Goal: Task Accomplishment & Management: Manage account settings

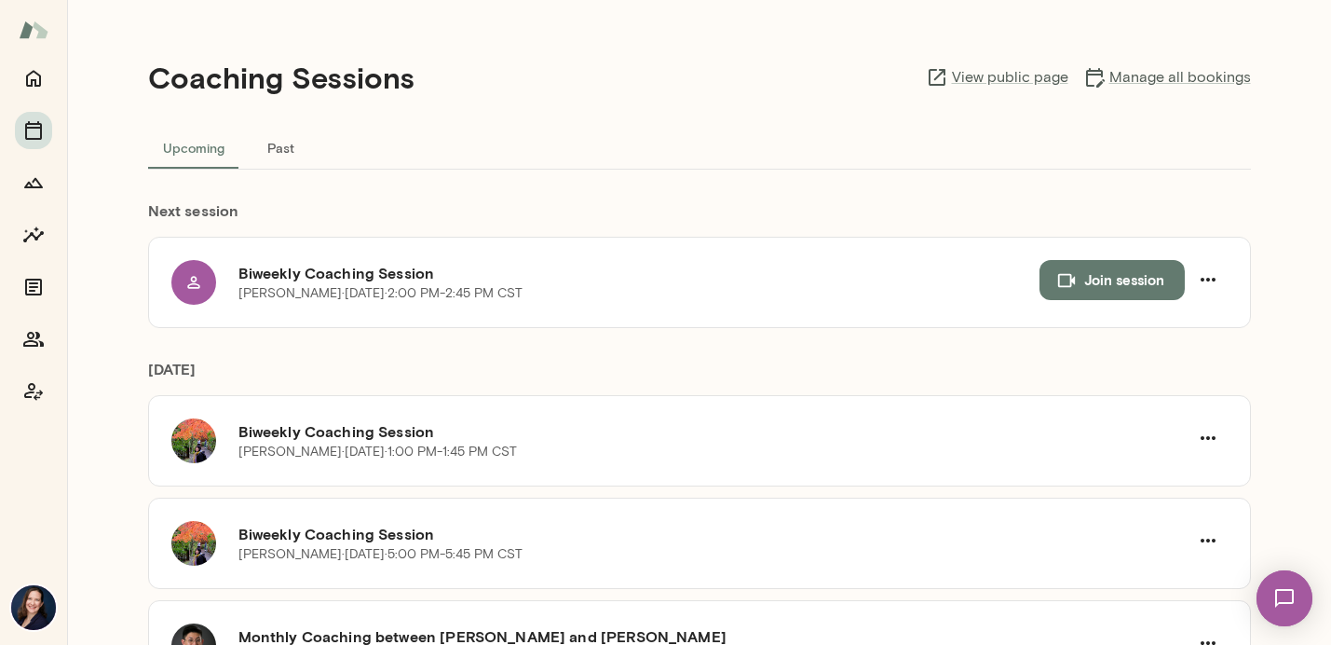
click at [32, 605] on img at bounding box center [33, 607] width 45 height 45
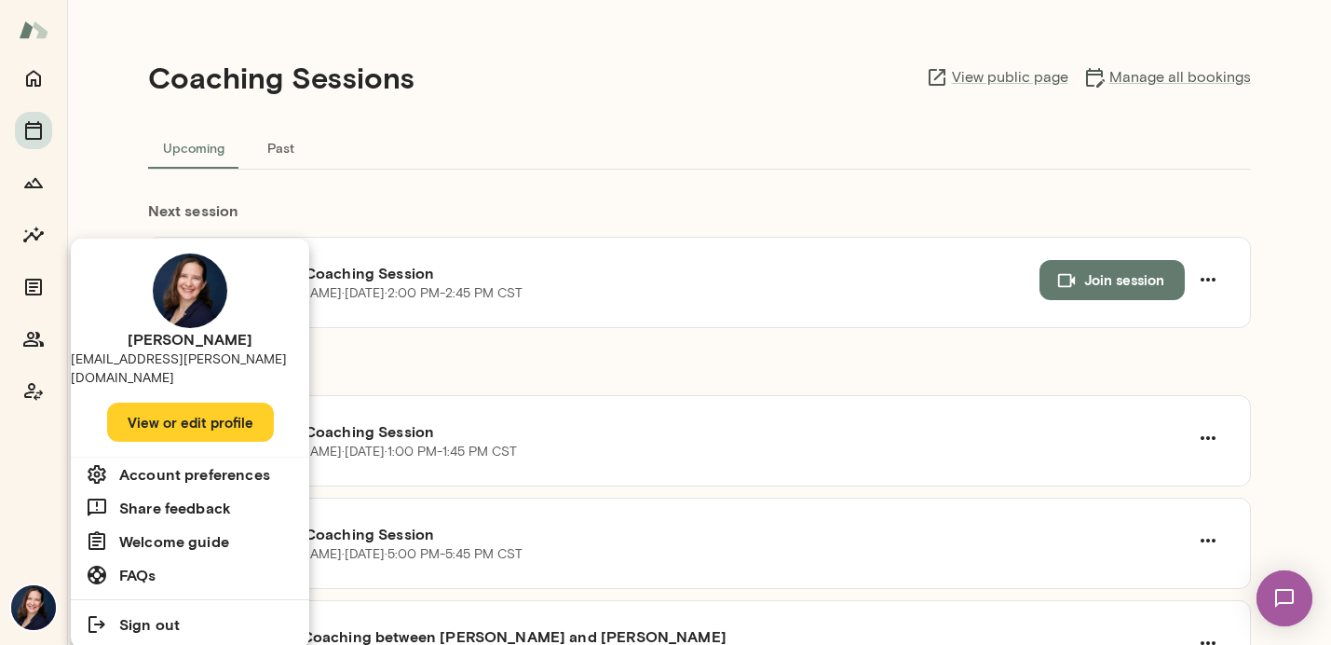
click at [187, 409] on button "View or edit profile" at bounding box center [190, 421] width 167 height 39
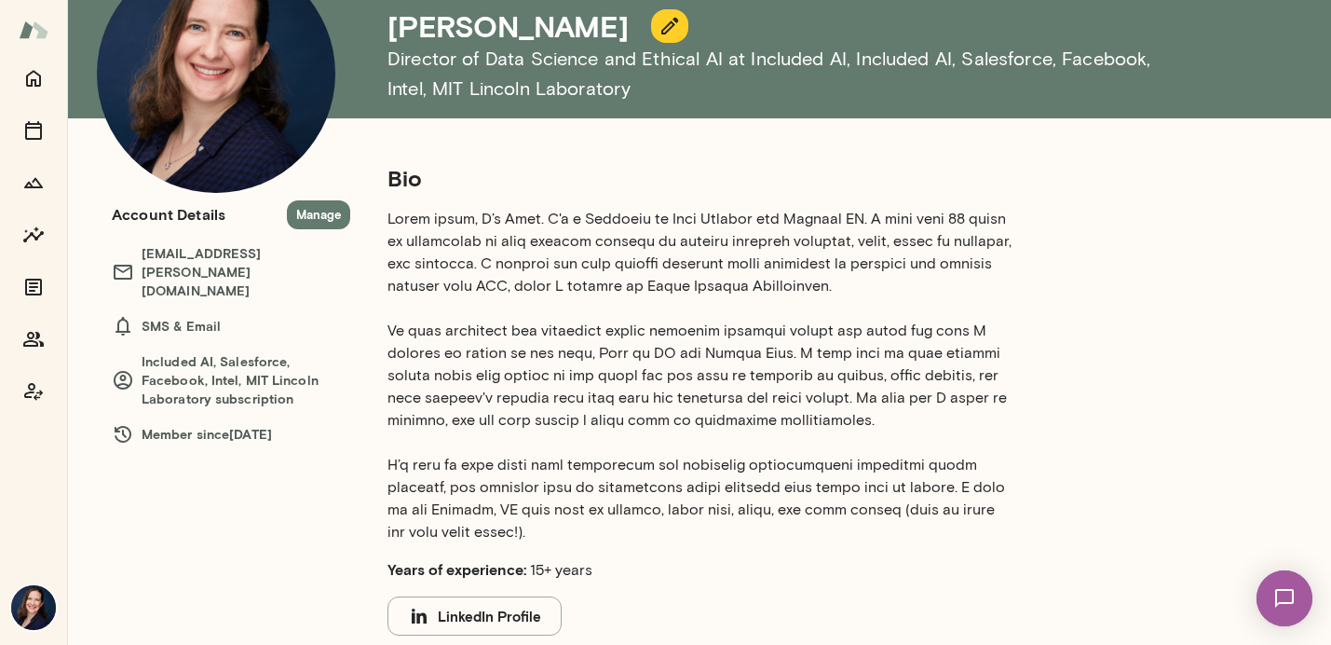
scroll to position [145, 0]
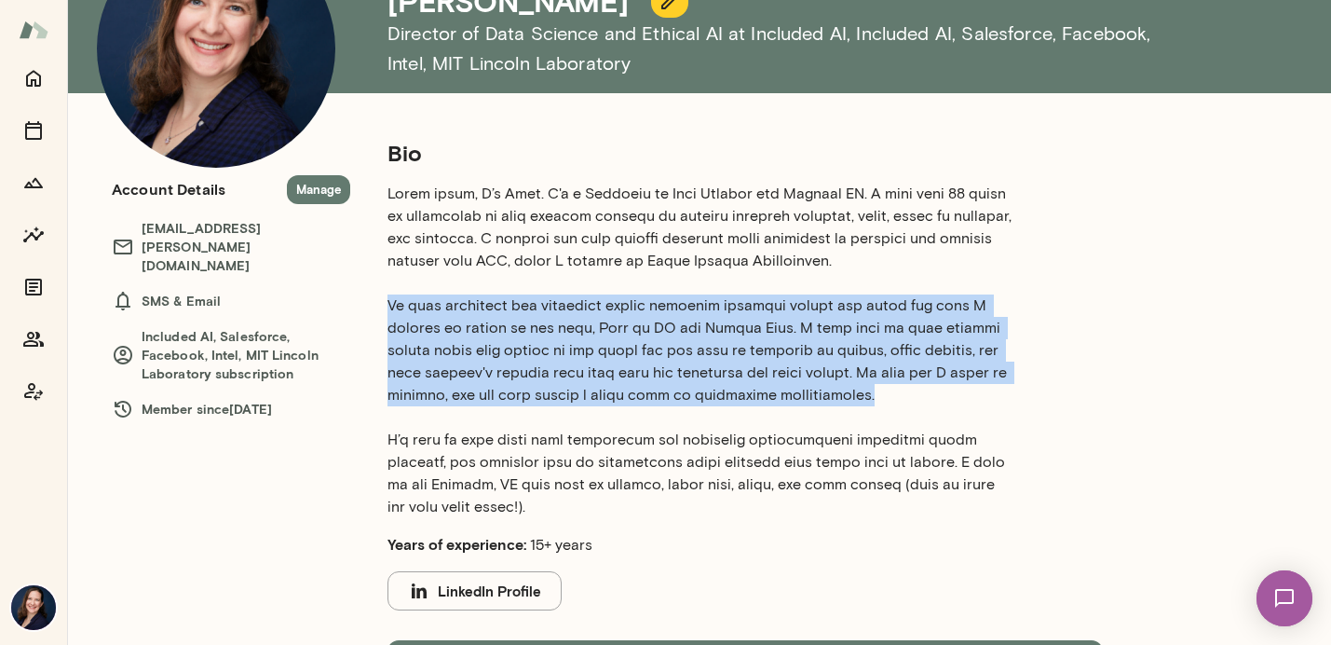
drag, startPoint x: 388, startPoint y: 303, endPoint x: 868, endPoint y: 388, distance: 487.2
click at [868, 388] on p at bounding box center [701, 350] width 626 height 335
copy p "My most memorable and impactful career decision occurred around six years ago w…"
click at [616, 389] on p at bounding box center [701, 350] width 626 height 335
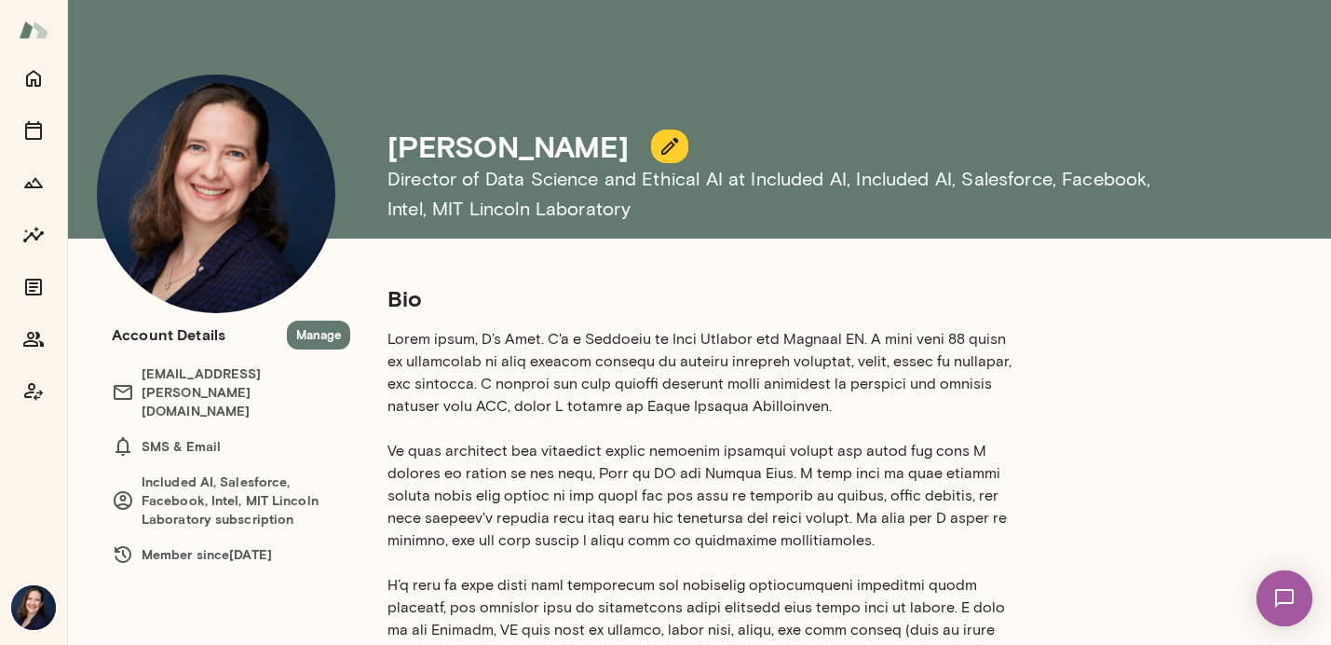
scroll to position [0, 0]
click at [651, 157] on button "button" at bounding box center [669, 146] width 37 height 34
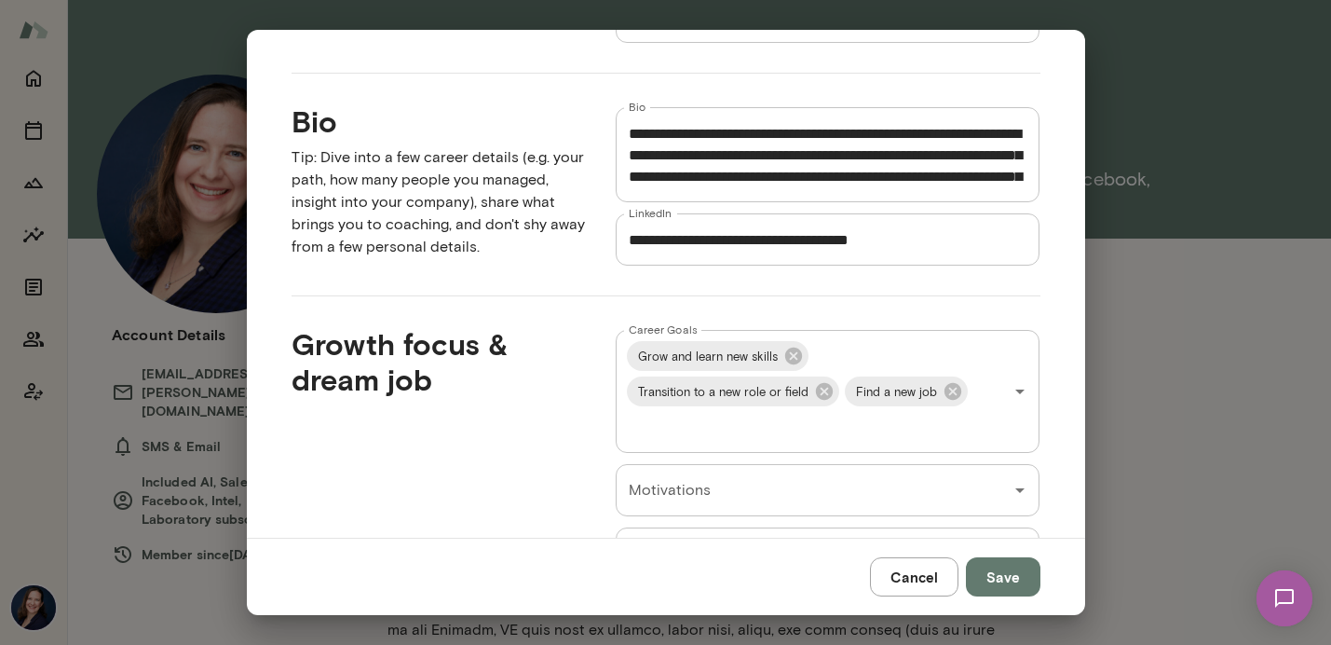
scroll to position [415, 0]
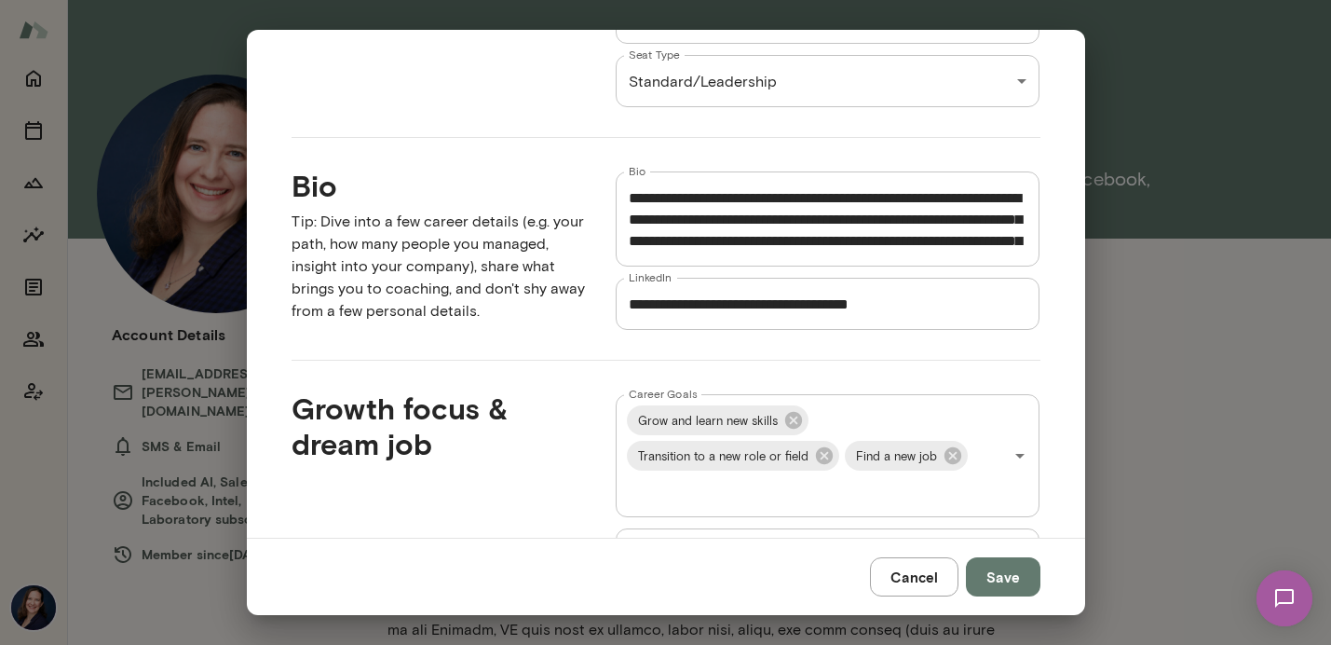
click at [787, 241] on textarea "Bio" at bounding box center [828, 219] width 399 height 64
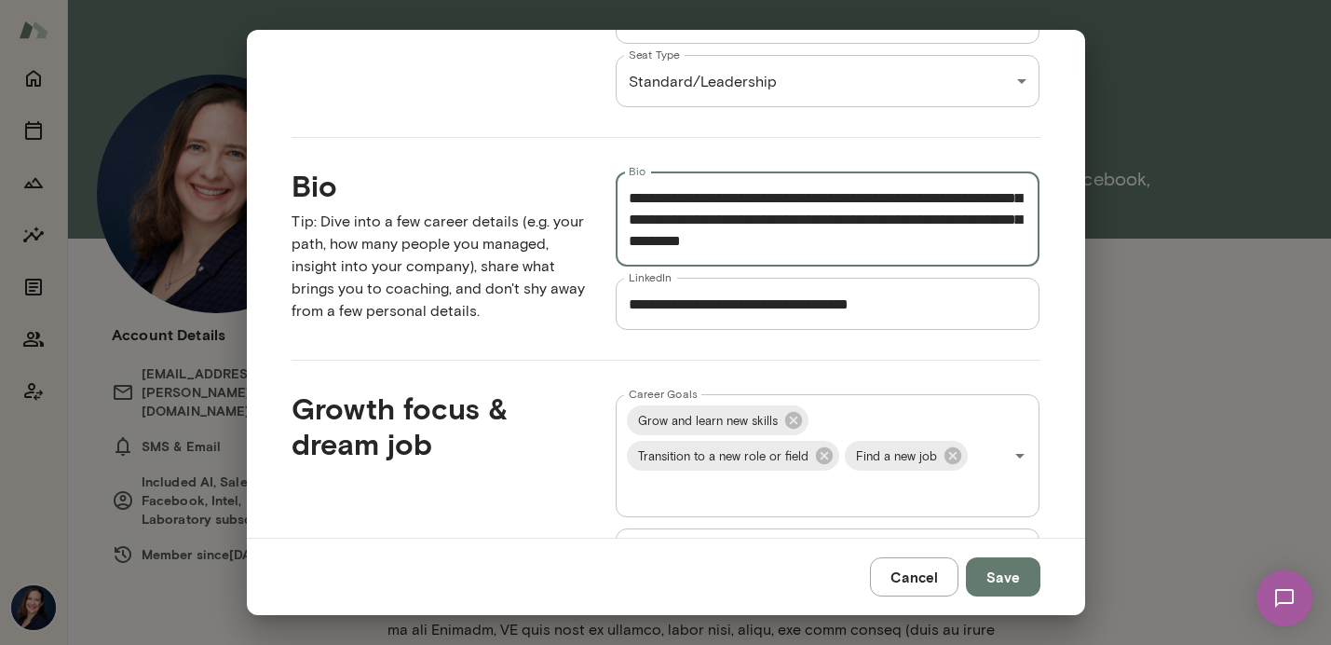
scroll to position [386, 0]
drag, startPoint x: 791, startPoint y: 224, endPoint x: 770, endPoint y: 287, distance: 65.7
click at [770, 287] on div "**********" at bounding box center [813, 236] width 455 height 188
click at [788, 232] on textarea "Bio" at bounding box center [828, 219] width 399 height 64
drag, startPoint x: 823, startPoint y: 220, endPoint x: 906, endPoint y: 224, distance: 83.9
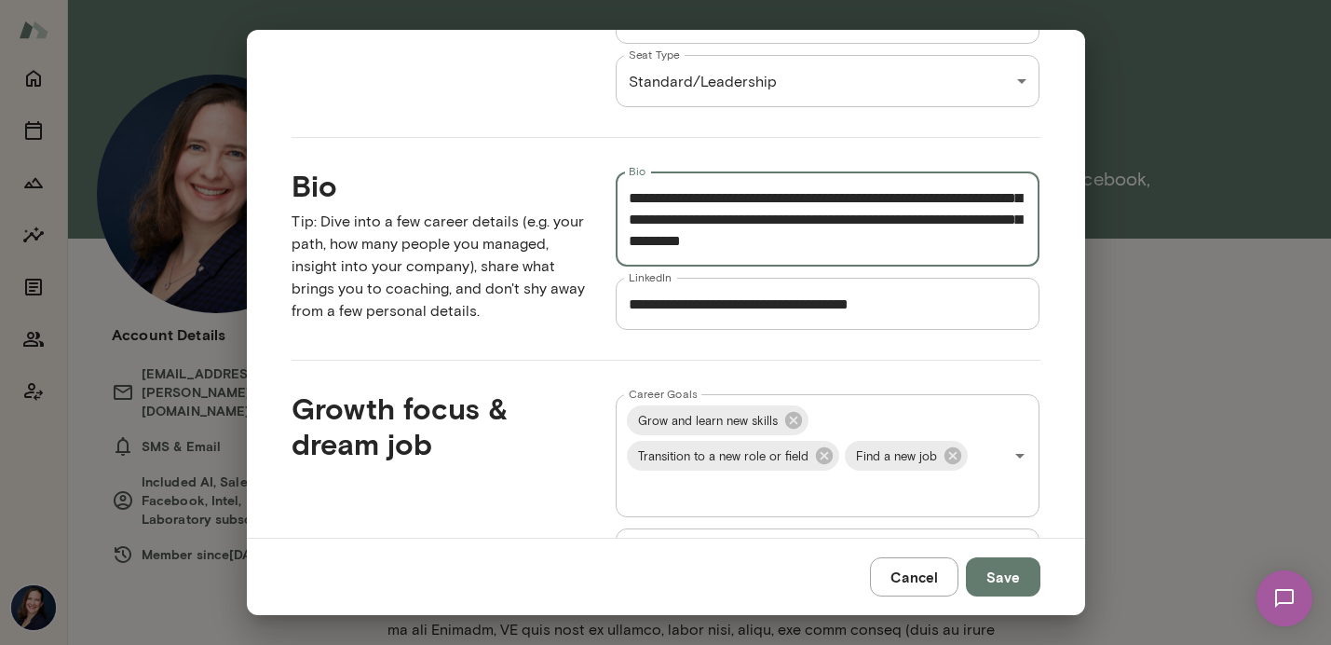
click at [906, 224] on textarea "Bio" at bounding box center [828, 219] width 399 height 64
click at [895, 220] on textarea "Bio" at bounding box center [828, 219] width 399 height 64
click at [960, 220] on textarea "Bio" at bounding box center [828, 219] width 399 height 64
type textarea "**********"
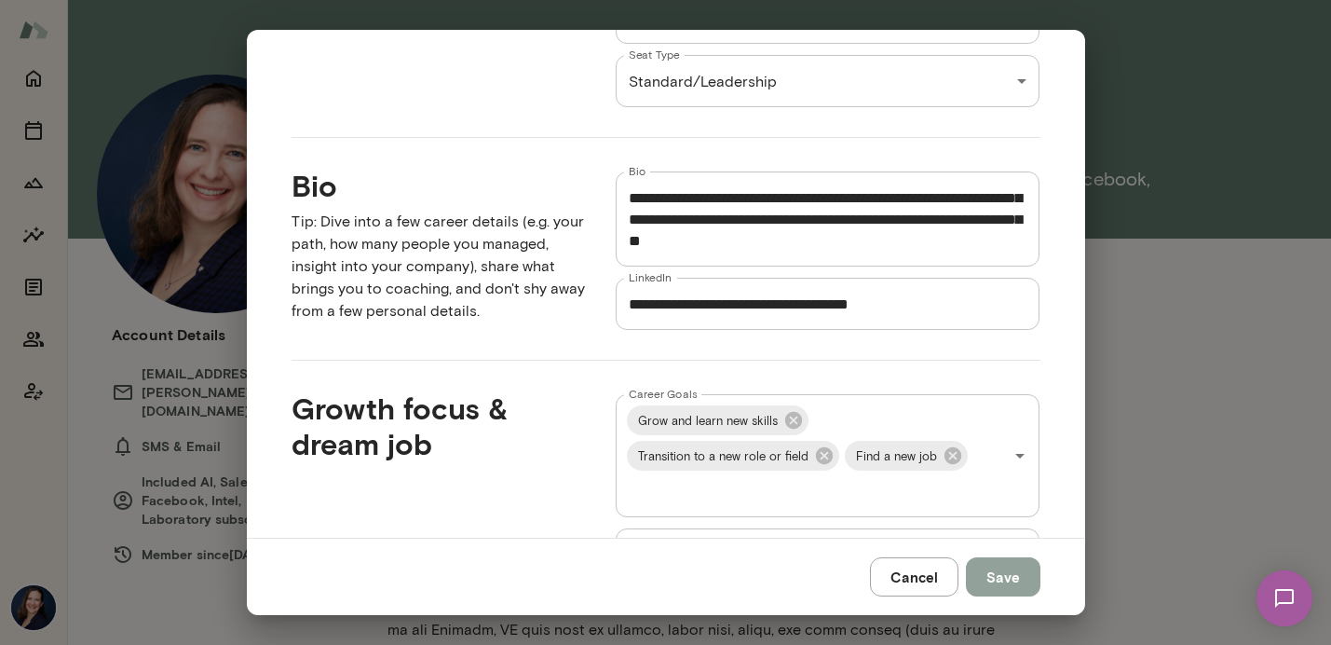
click at [1000, 573] on button "Save" at bounding box center [1003, 576] width 75 height 39
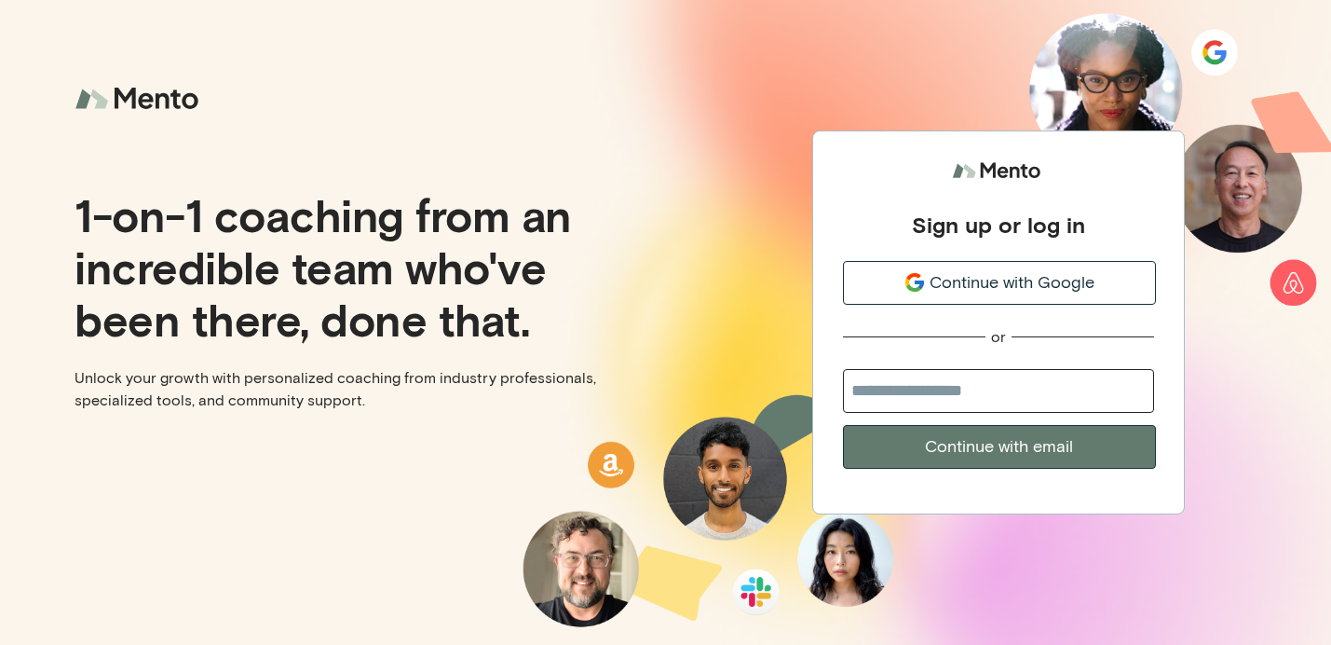
click at [1059, 282] on span "Continue with Google" at bounding box center [1012, 282] width 165 height 25
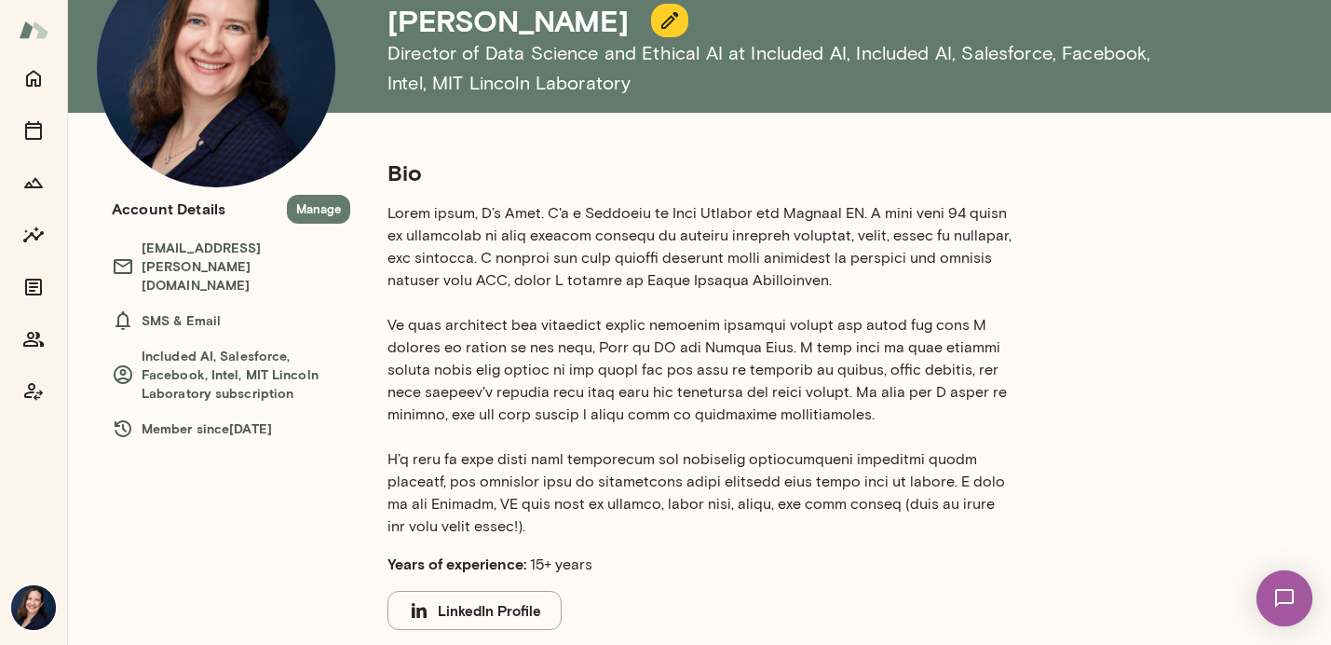
scroll to position [81, 0]
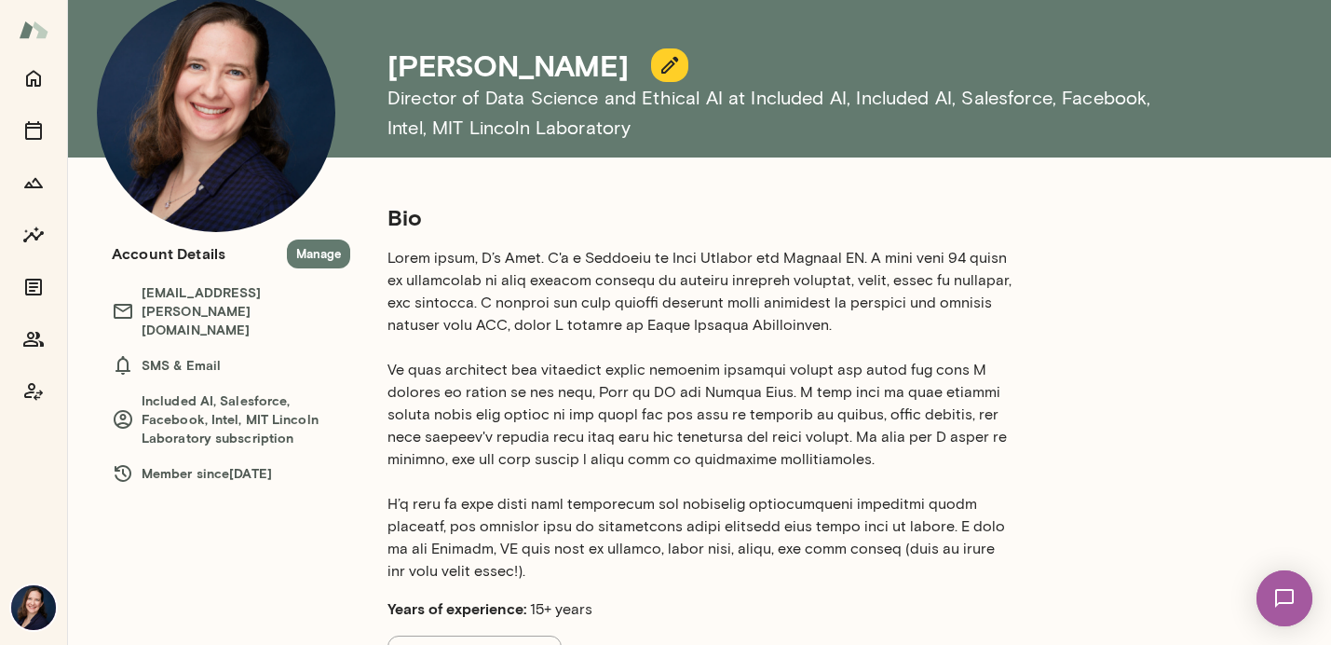
click at [659, 64] on icon "button" at bounding box center [670, 65] width 22 height 22
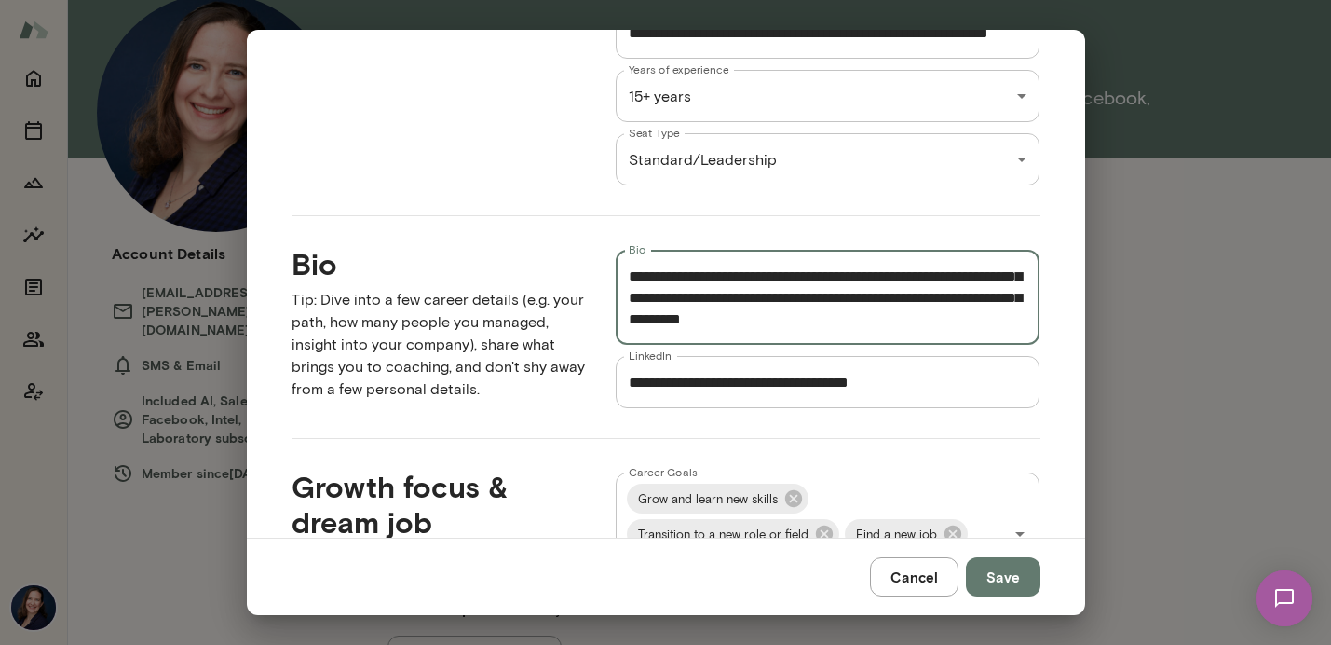
scroll to position [386, 0]
drag, startPoint x: 724, startPoint y: 286, endPoint x: 722, endPoint y: 365, distance: 79.2
click at [722, 365] on div "**********" at bounding box center [813, 314] width 455 height 188
click at [747, 314] on textarea "Bio" at bounding box center [828, 297] width 399 height 64
drag, startPoint x: 791, startPoint y: 298, endPoint x: 908, endPoint y: 300, distance: 117.4
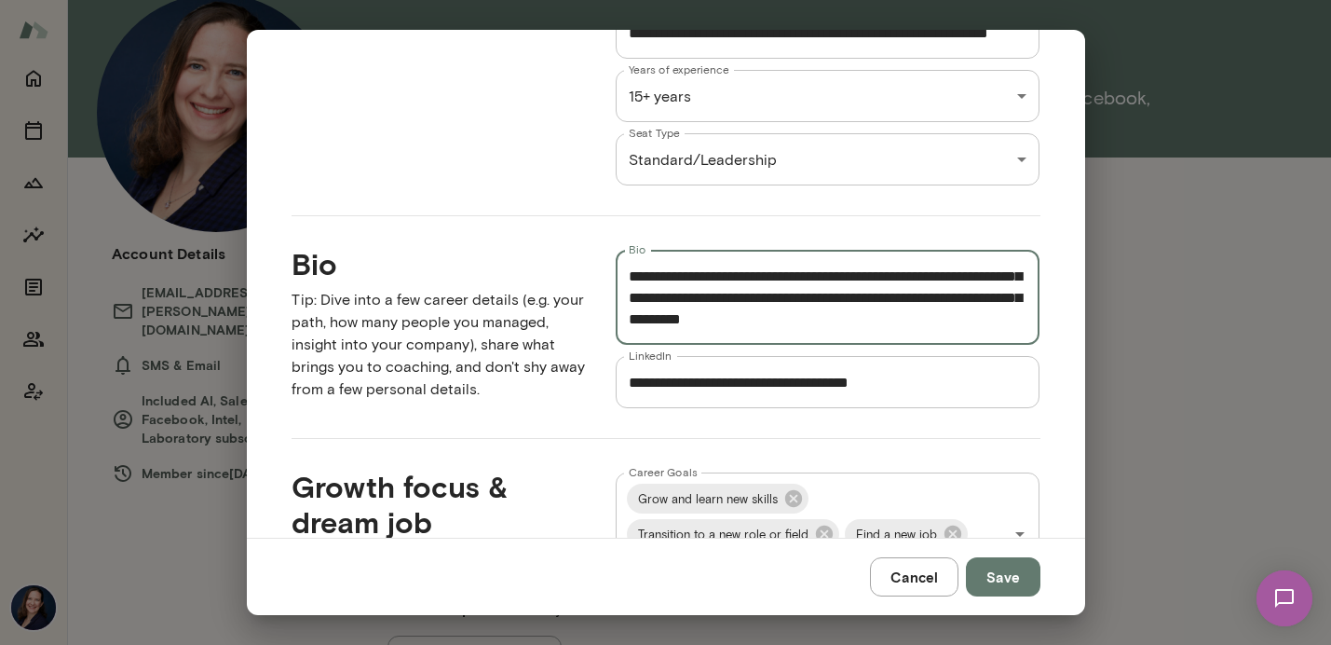
click at [908, 300] on textarea "Bio" at bounding box center [828, 297] width 399 height 64
click at [864, 297] on textarea "Bio" at bounding box center [828, 297] width 399 height 64
click at [928, 300] on textarea "Bio" at bounding box center [828, 297] width 399 height 64
type textarea "**********"
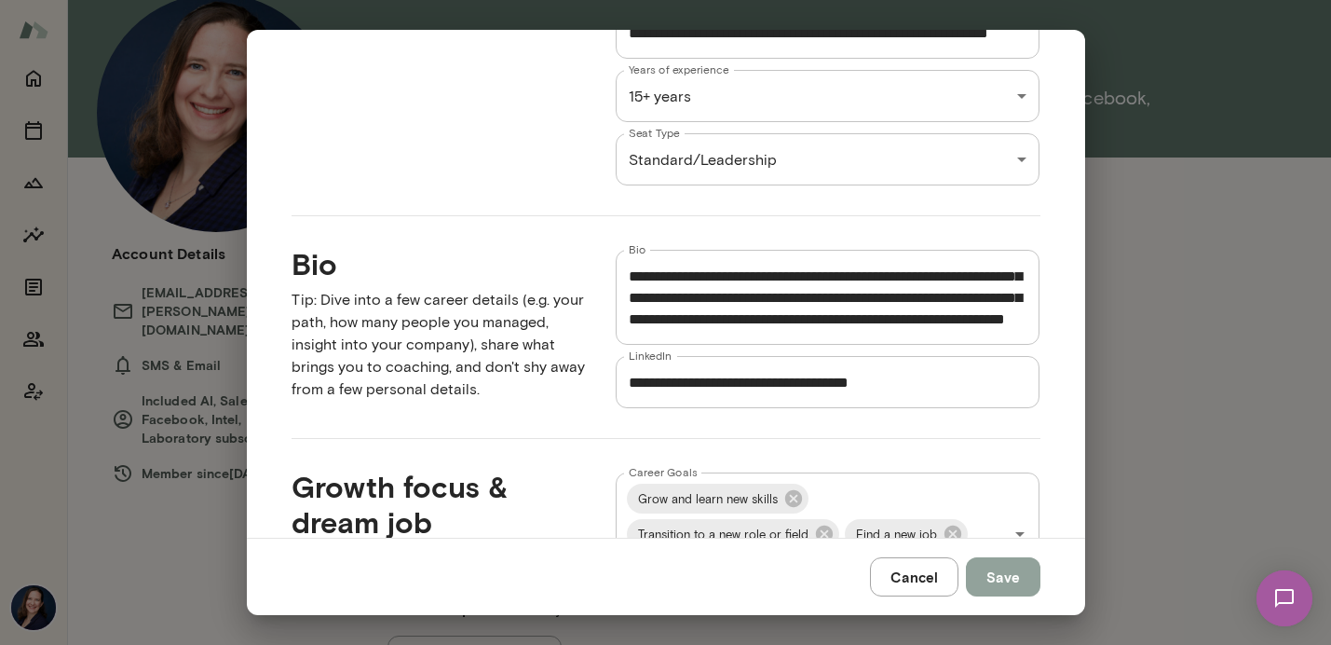
click at [1017, 568] on button "Save" at bounding box center [1003, 576] width 75 height 39
